Goal: Task Accomplishment & Management: Use online tool/utility

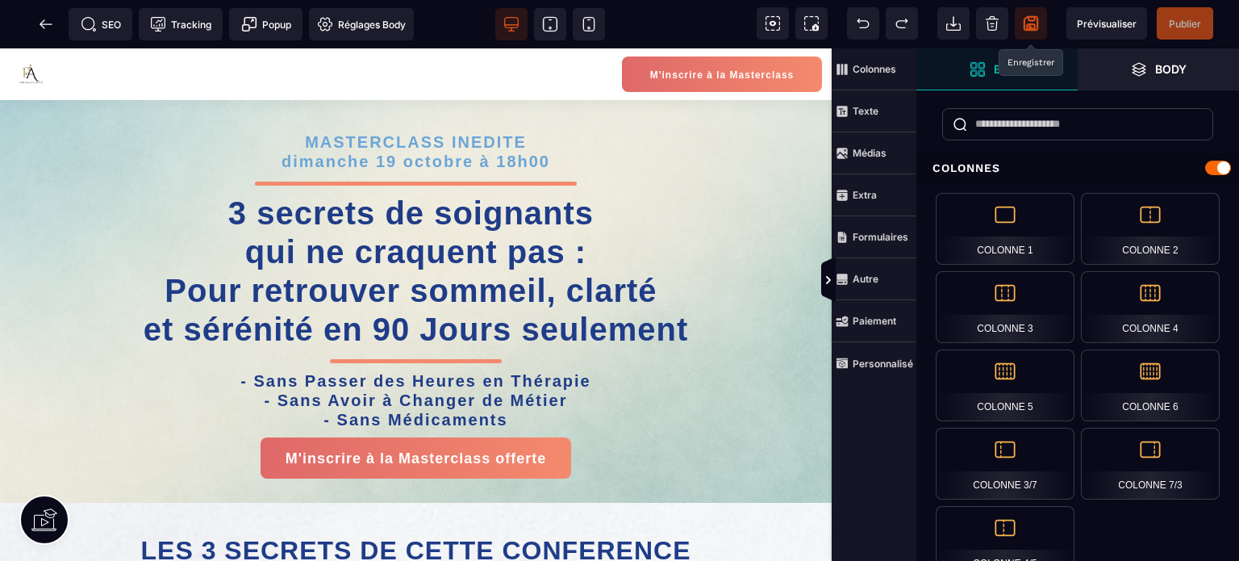
click at [1024, 24] on icon at bounding box center [1031, 23] width 15 height 15
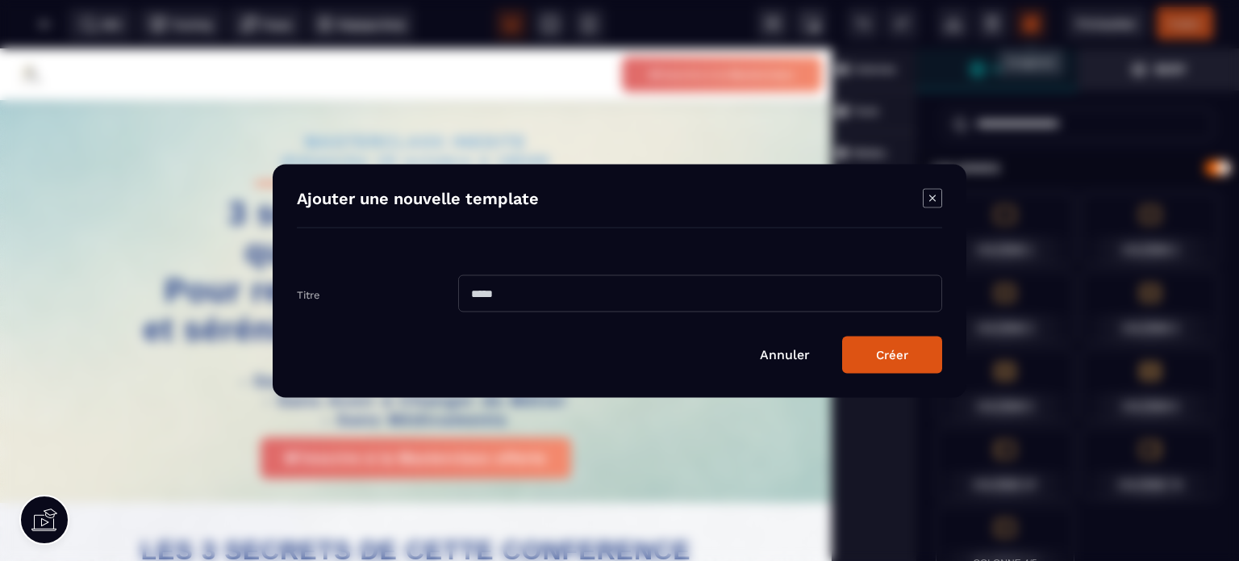
click at [612, 300] on input "Modal window" at bounding box center [700, 292] width 484 height 37
type input "**********"
click at [842, 336] on button "Créer" at bounding box center [892, 354] width 100 height 37
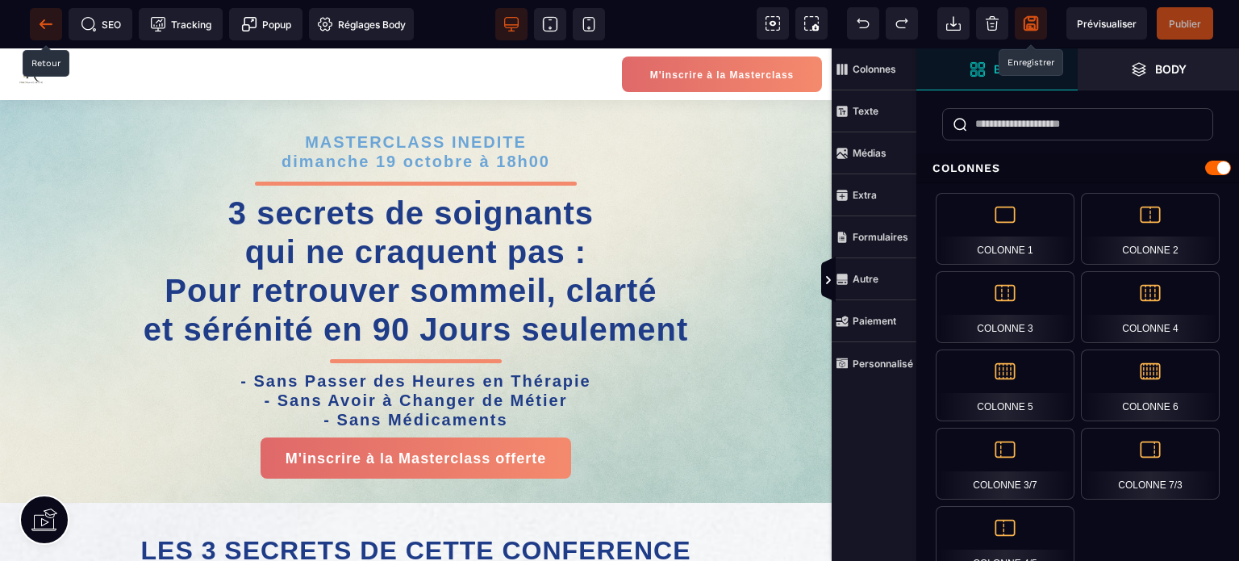
click at [54, 23] on span at bounding box center [46, 24] width 32 height 32
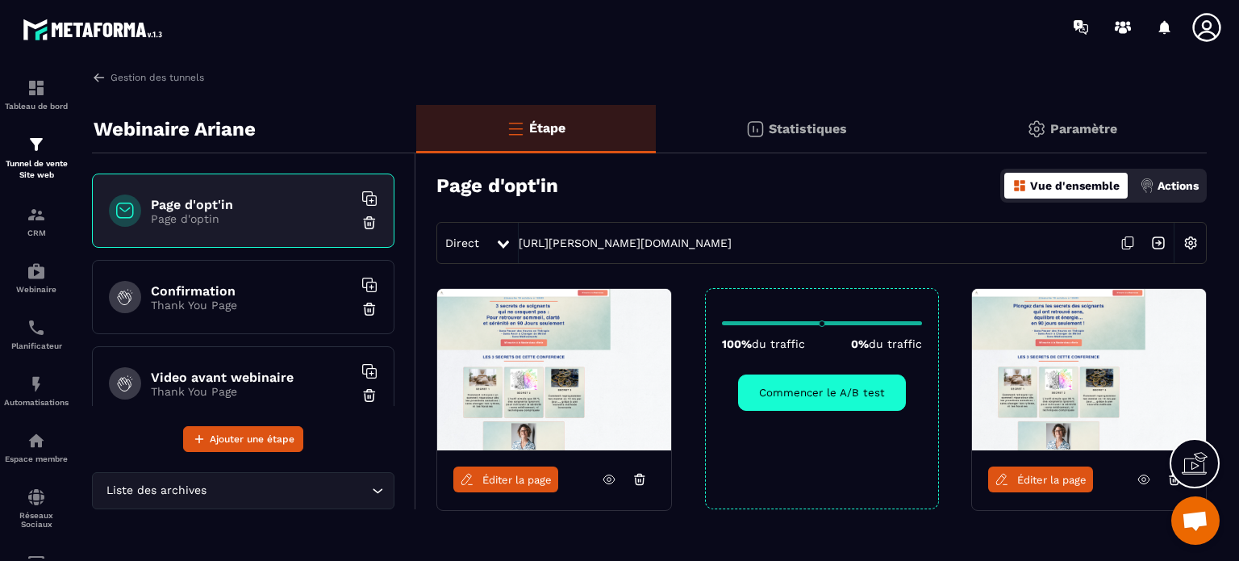
click at [194, 290] on h6 "Confirmation" at bounding box center [252, 290] width 202 height 15
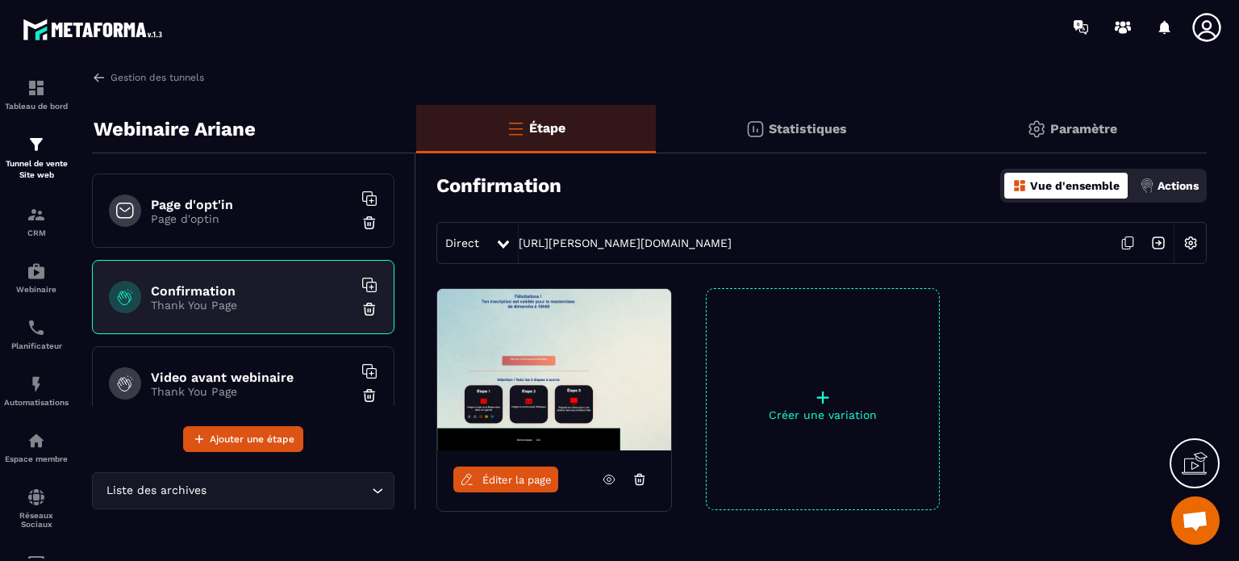
click at [623, 249] on div "Direct [URL][PERSON_NAME][DOMAIN_NAME]" at bounding box center [821, 243] width 770 height 42
click at [623, 245] on link "[URL][PERSON_NAME][DOMAIN_NAME]" at bounding box center [625, 242] width 213 height 13
click at [505, 484] on span "Éditer la page" at bounding box center [516, 480] width 69 height 12
